Goal: Register for event/course

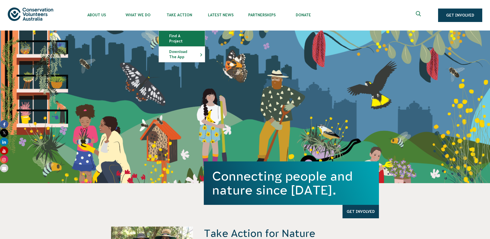
click at [180, 34] on link "Find a project" at bounding box center [182, 38] width 46 height 15
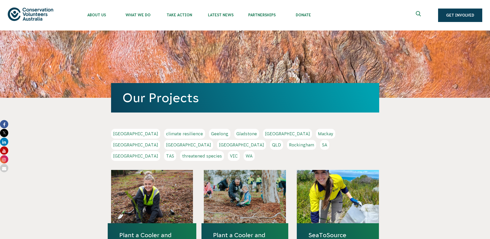
click at [313, 176] on div at bounding box center [338, 196] width 82 height 53
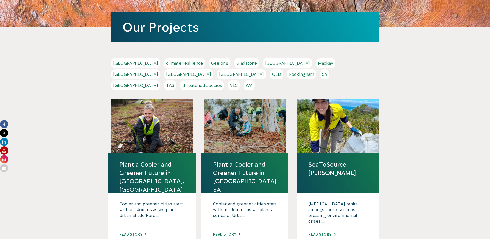
scroll to position [77, 0]
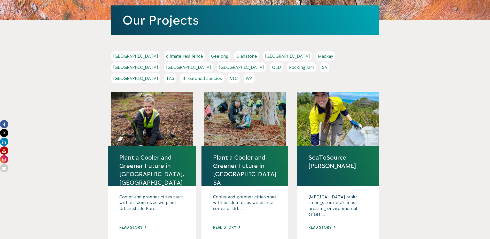
click at [171, 153] on link "Plant a Cooler and Greener Future in [GEOGRAPHIC_DATA], [GEOGRAPHIC_DATA]" at bounding box center [151, 169] width 65 height 33
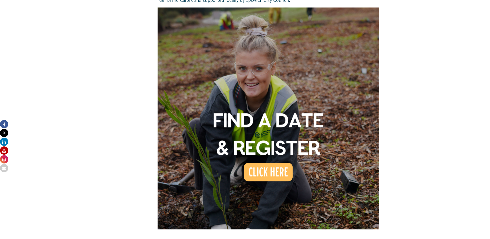
scroll to position [465, 0]
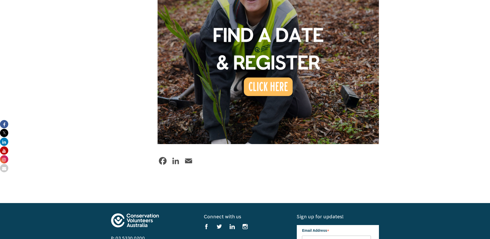
click at [250, 69] on img at bounding box center [269, 33] width 222 height 222
